Goal: Information Seeking & Learning: Learn about a topic

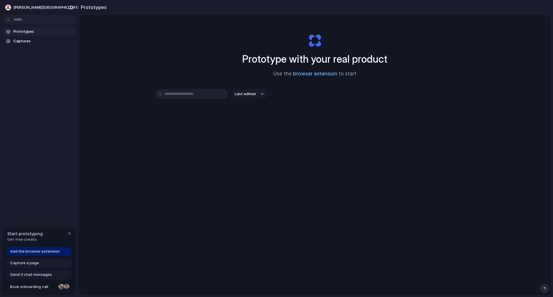
click at [304, 71] on link "browser extension" at bounding box center [315, 74] width 44 height 6
click at [303, 76] on link "browser extension" at bounding box center [315, 74] width 44 height 6
click at [144, 49] on div "Prototype with your real product Use the browser extension to start Last edited" at bounding box center [315, 170] width 472 height 311
